Goal: Task Accomplishment & Management: Complete application form

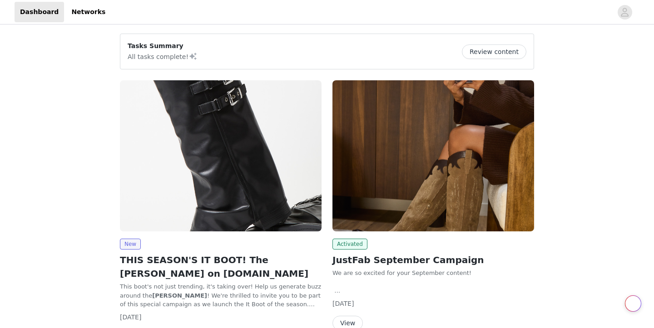
click at [398, 189] on img at bounding box center [433, 155] width 202 height 151
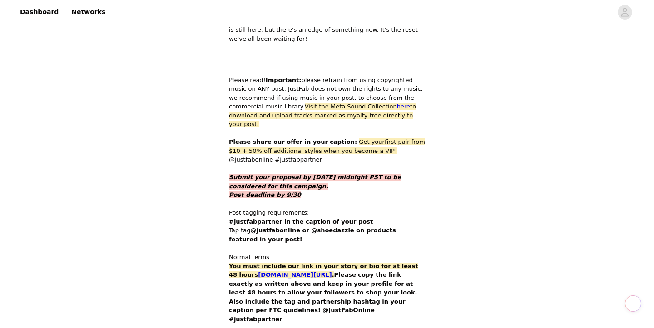
scroll to position [434, 0]
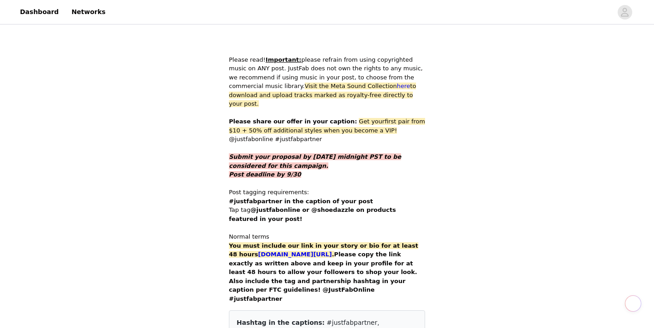
drag, startPoint x: 342, startPoint y: 103, endPoint x: 364, endPoint y: 123, distance: 29.9
click at [364, 123] on p "Please share our offer in your caption: Get your first pair from $10 + 50% off …" at bounding box center [327, 130] width 196 height 27
copy p "Get your first pair from $10 + 50% off additional styles when you become a VIP!…"
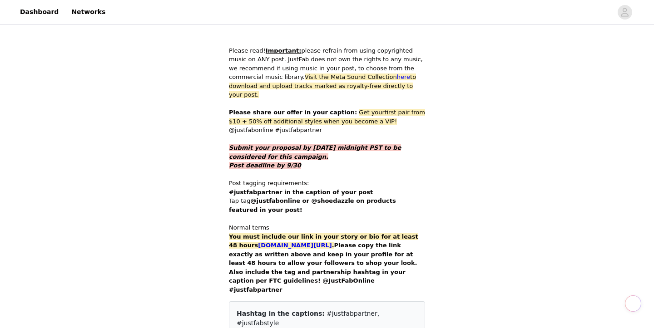
scroll to position [444, 0]
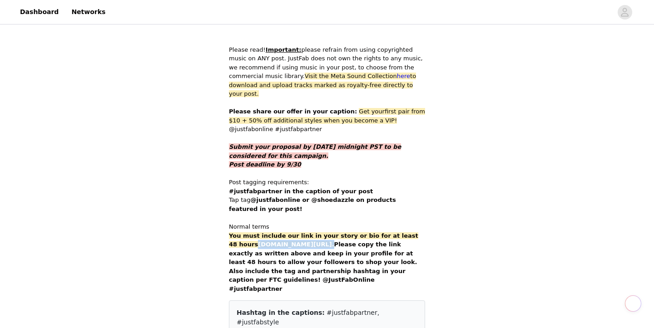
drag, startPoint x: 344, startPoint y: 225, endPoint x: 249, endPoint y: 225, distance: 94.9
click at [258, 241] on strong "[DOMAIN_NAME][URL] ." at bounding box center [296, 244] width 76 height 7
copy strong "[DOMAIN_NAME][URL] ."
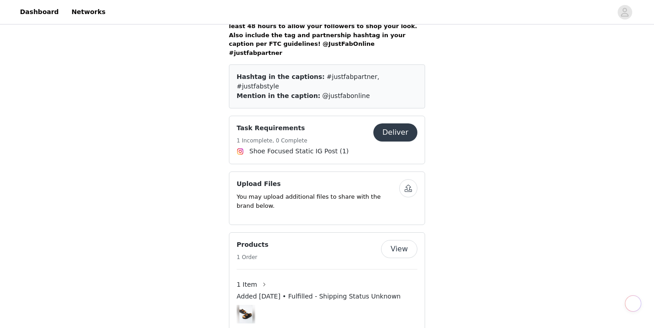
scroll to position [681, 0]
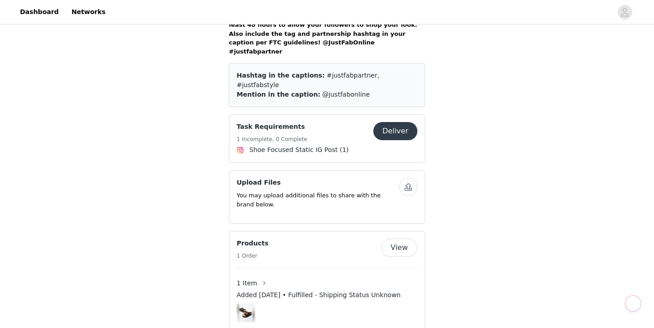
click at [397, 122] on button "Deliver" at bounding box center [395, 131] width 44 height 18
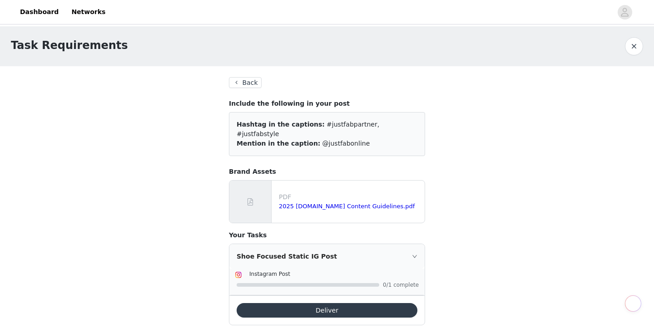
scroll to position [89, 0]
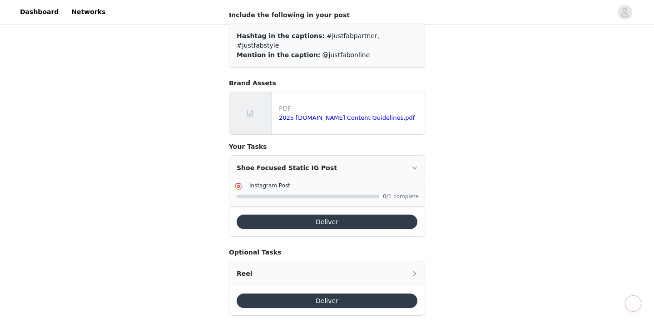
click at [308, 215] on button "Deliver" at bounding box center [326, 222] width 181 height 15
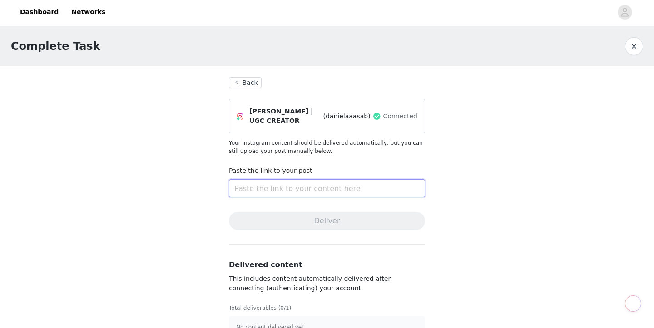
click at [315, 188] on input "text" at bounding box center [327, 188] width 196 height 18
paste input "[URL][DOMAIN_NAME]"
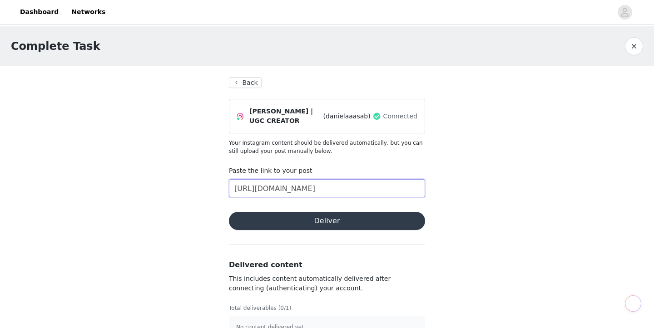
scroll to position [0, 161]
type input "[URL][DOMAIN_NAME]"
click at [330, 213] on button "Deliver" at bounding box center [327, 221] width 196 height 18
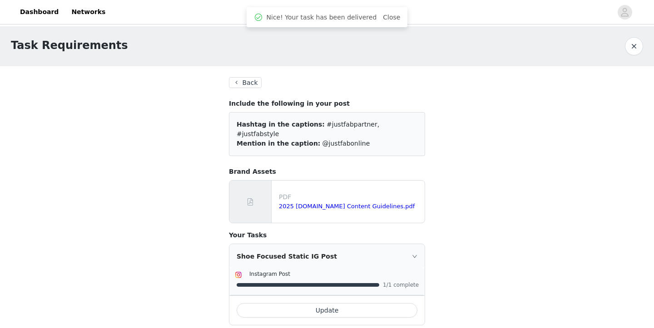
scroll to position [89, 0]
